Goal: Transaction & Acquisition: Purchase product/service

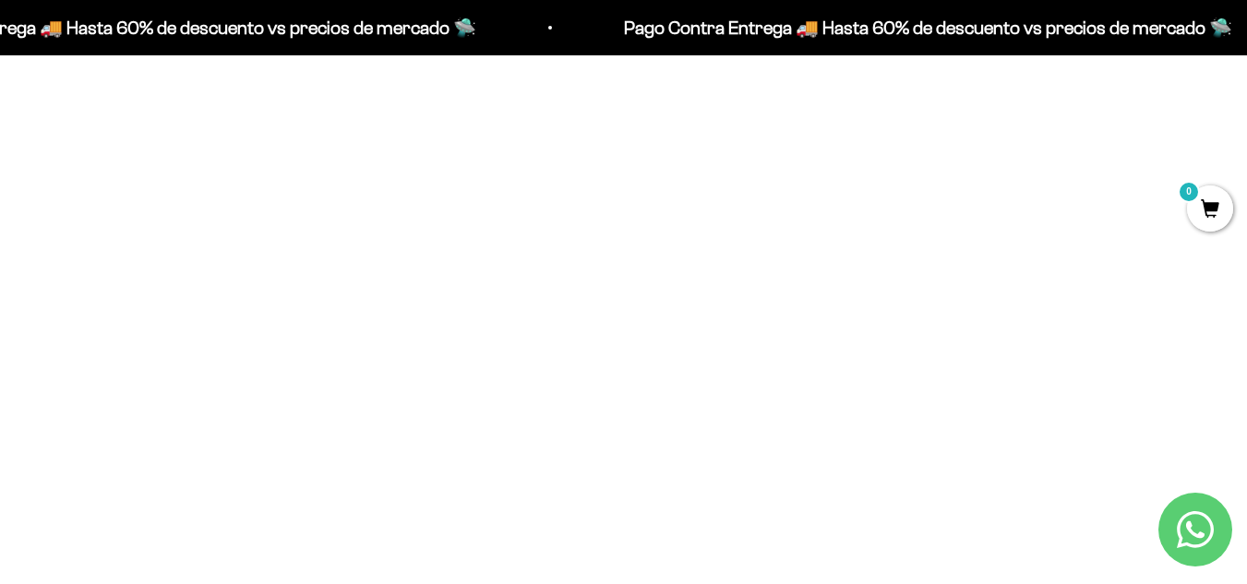
scroll to position [719, 0]
click at [608, 299] on img at bounding box center [623, 215] width 371 height 371
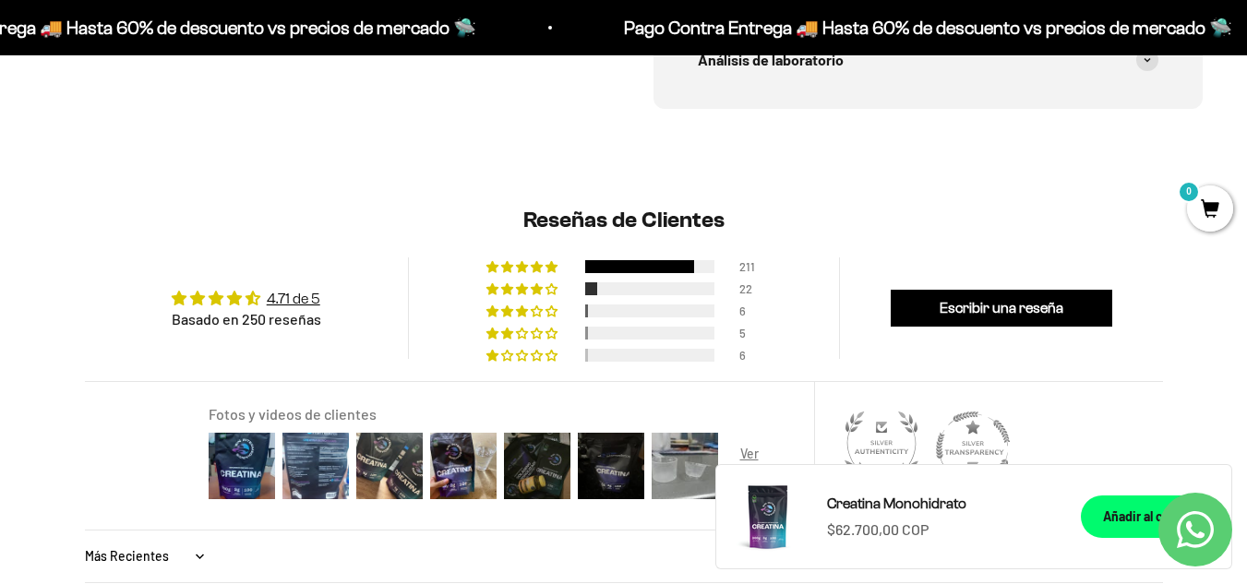
scroll to position [1231, 0]
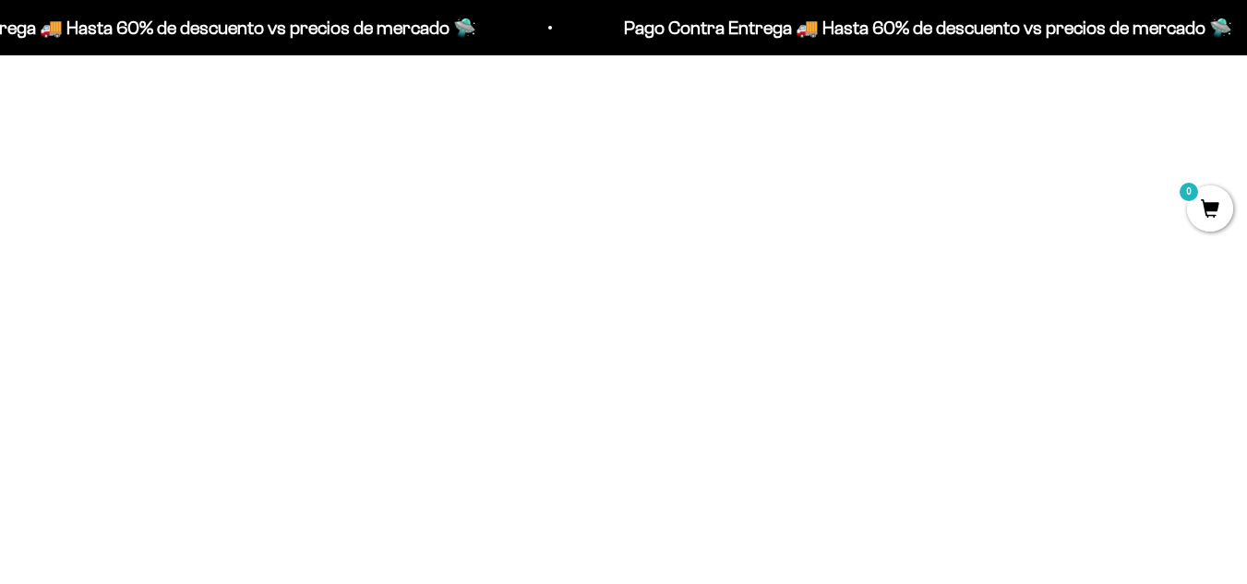
scroll to position [2476, 0]
click at [619, 173] on img at bounding box center [623, 109] width 371 height 371
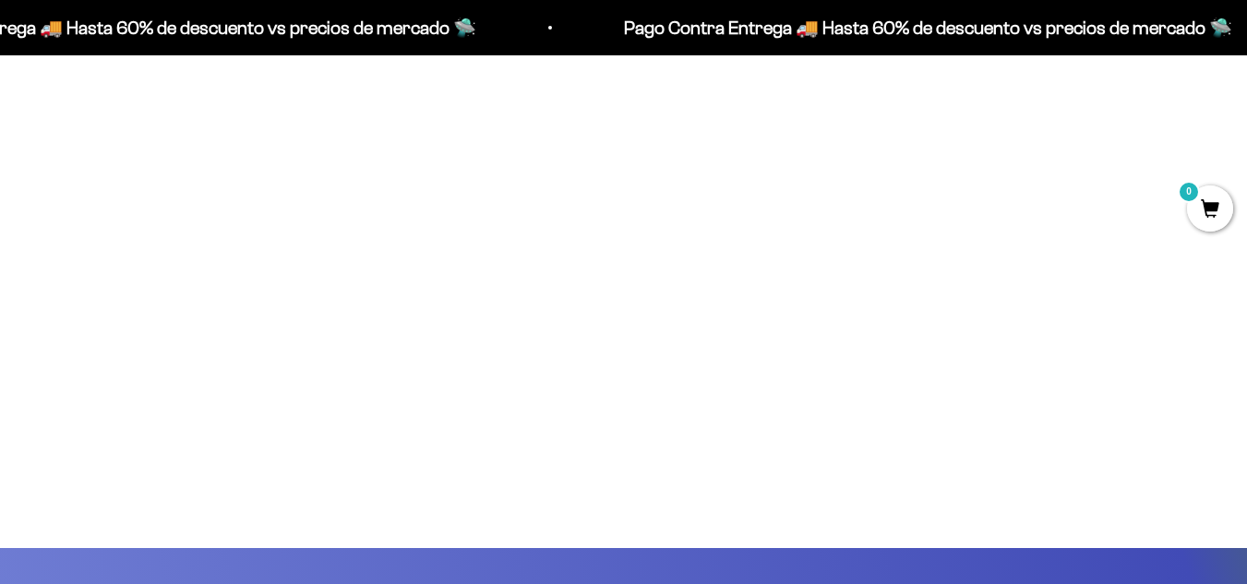
scroll to position [3071, 0]
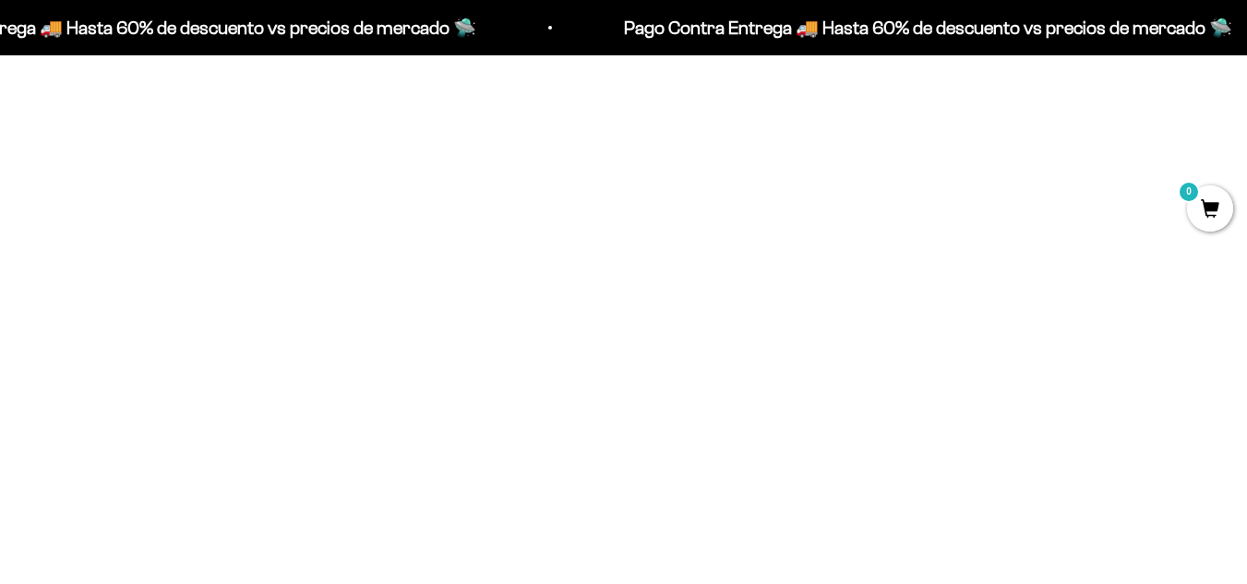
scroll to position [2476, 0]
